Goal: Navigation & Orientation: Find specific page/section

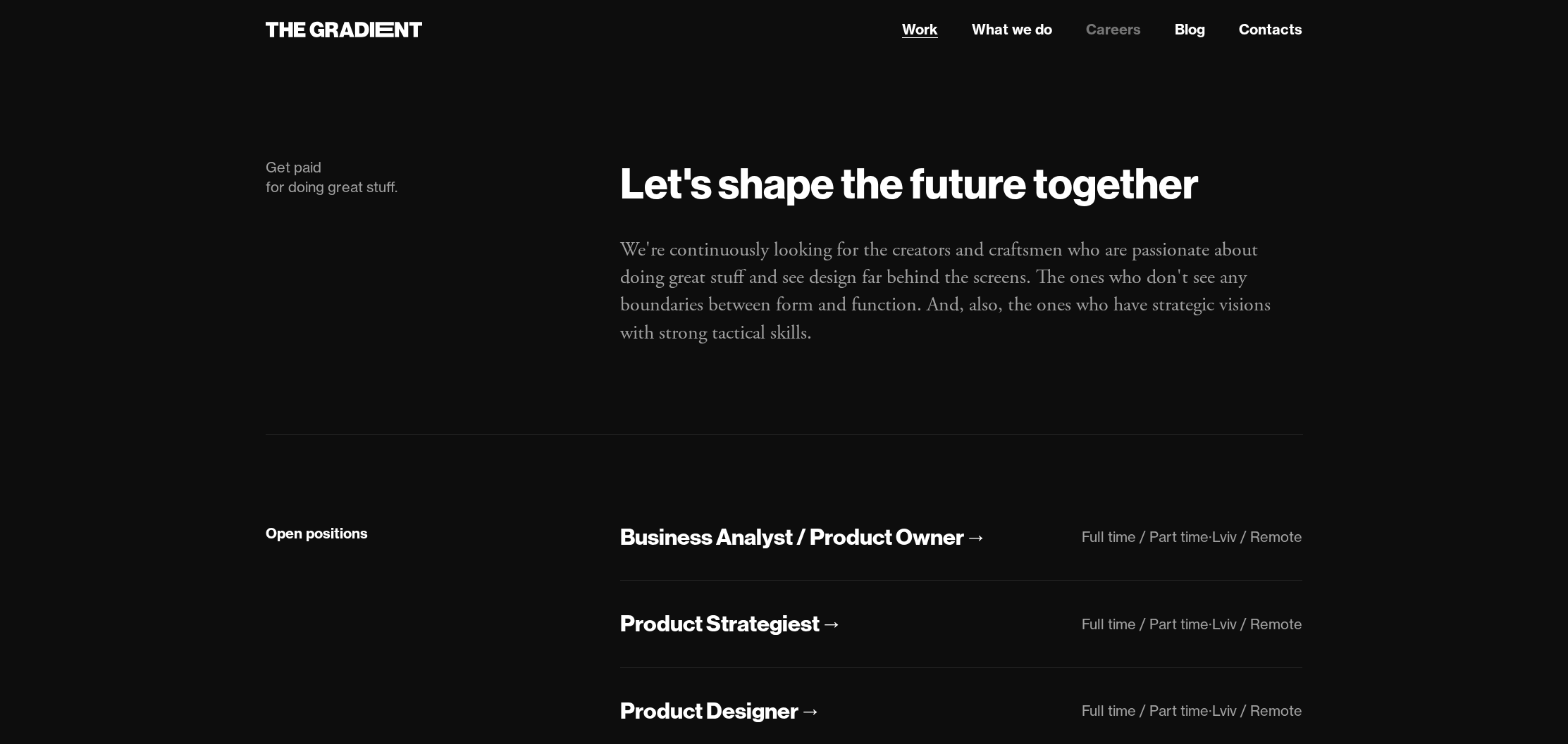
click at [919, 29] on link "Work" at bounding box center [919, 30] width 36 height 21
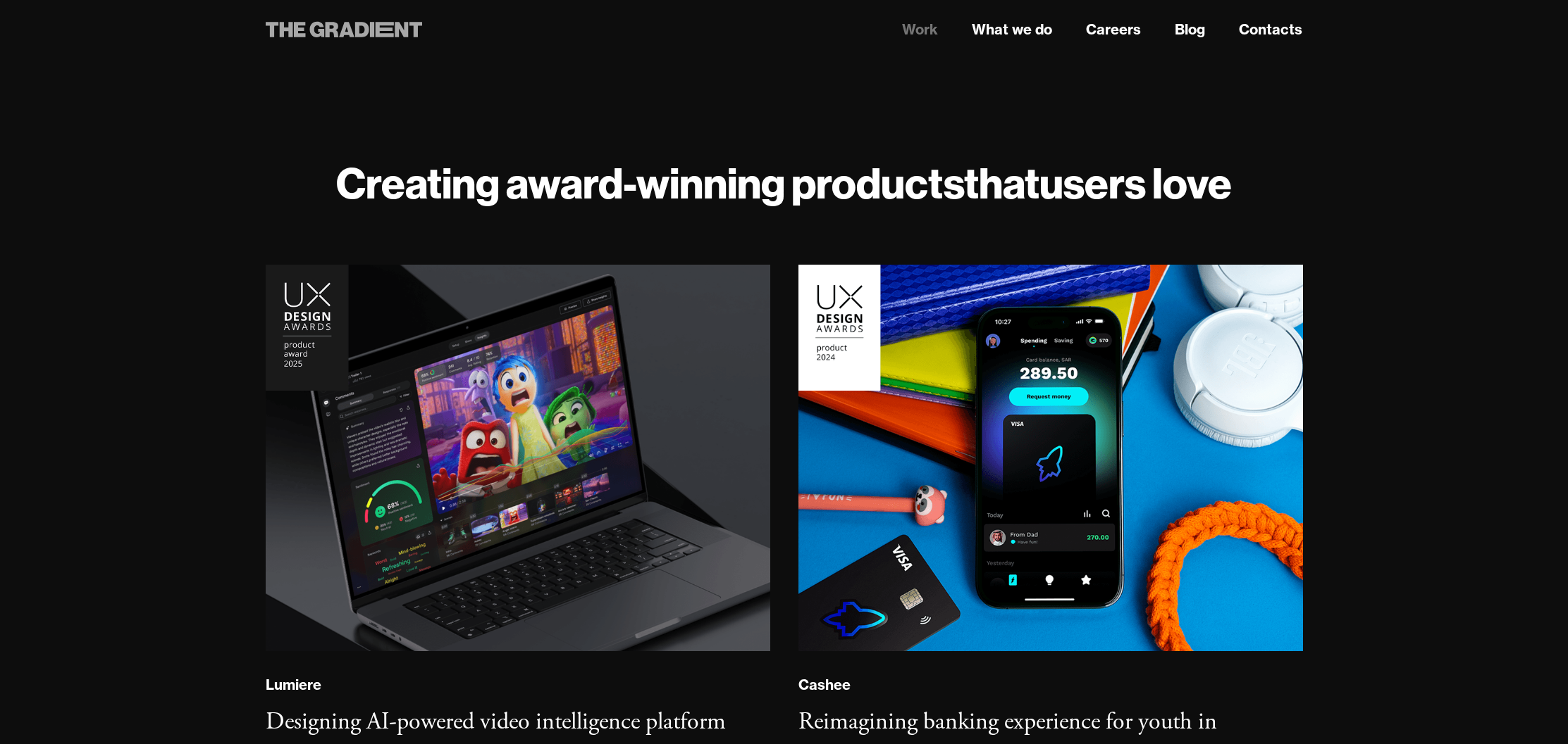
click at [343, 34] on icon at bounding box center [347, 30] width 16 height 16
